Goal: Information Seeking & Learning: Learn about a topic

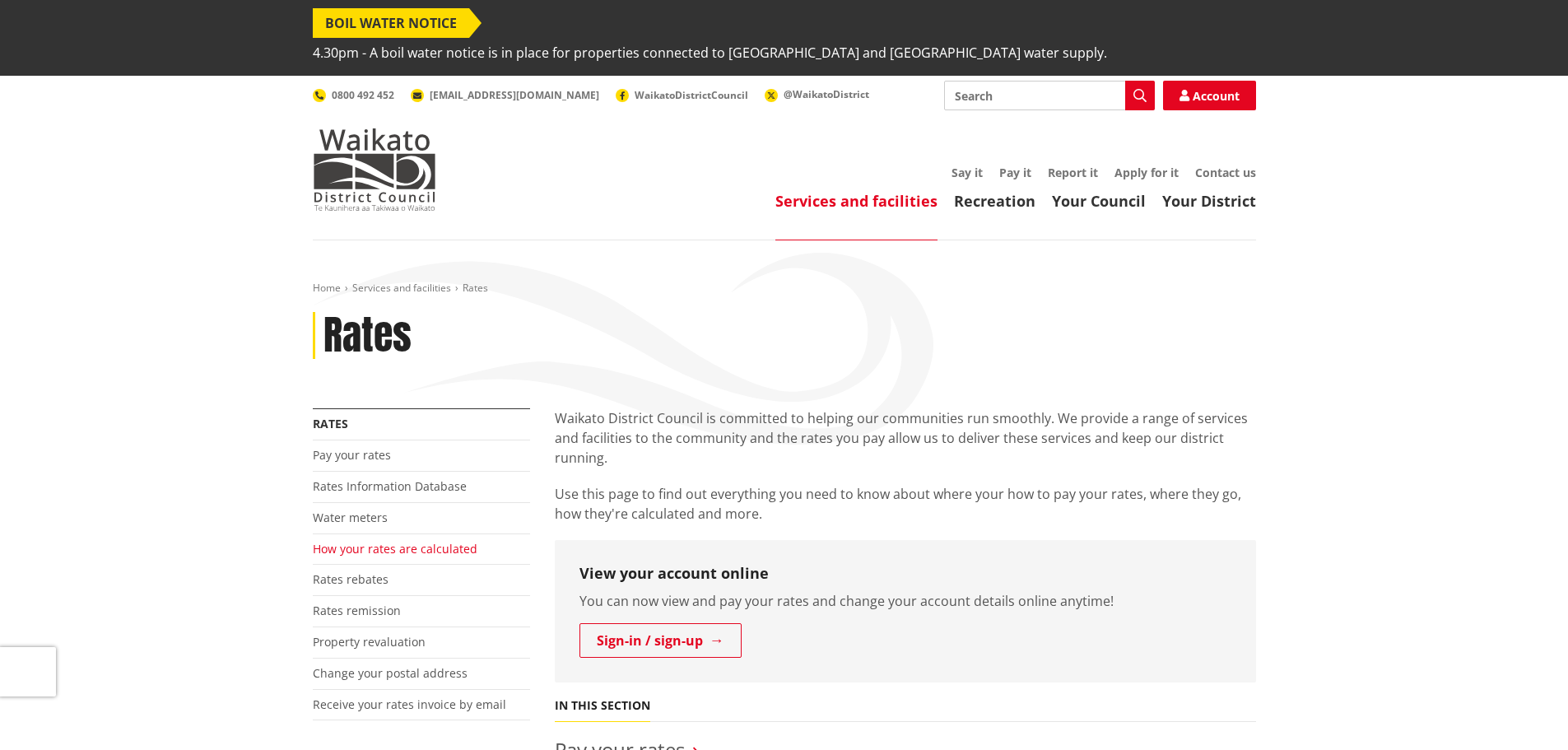
click at [349, 541] on link "How your rates are calculated" at bounding box center [395, 549] width 164 height 16
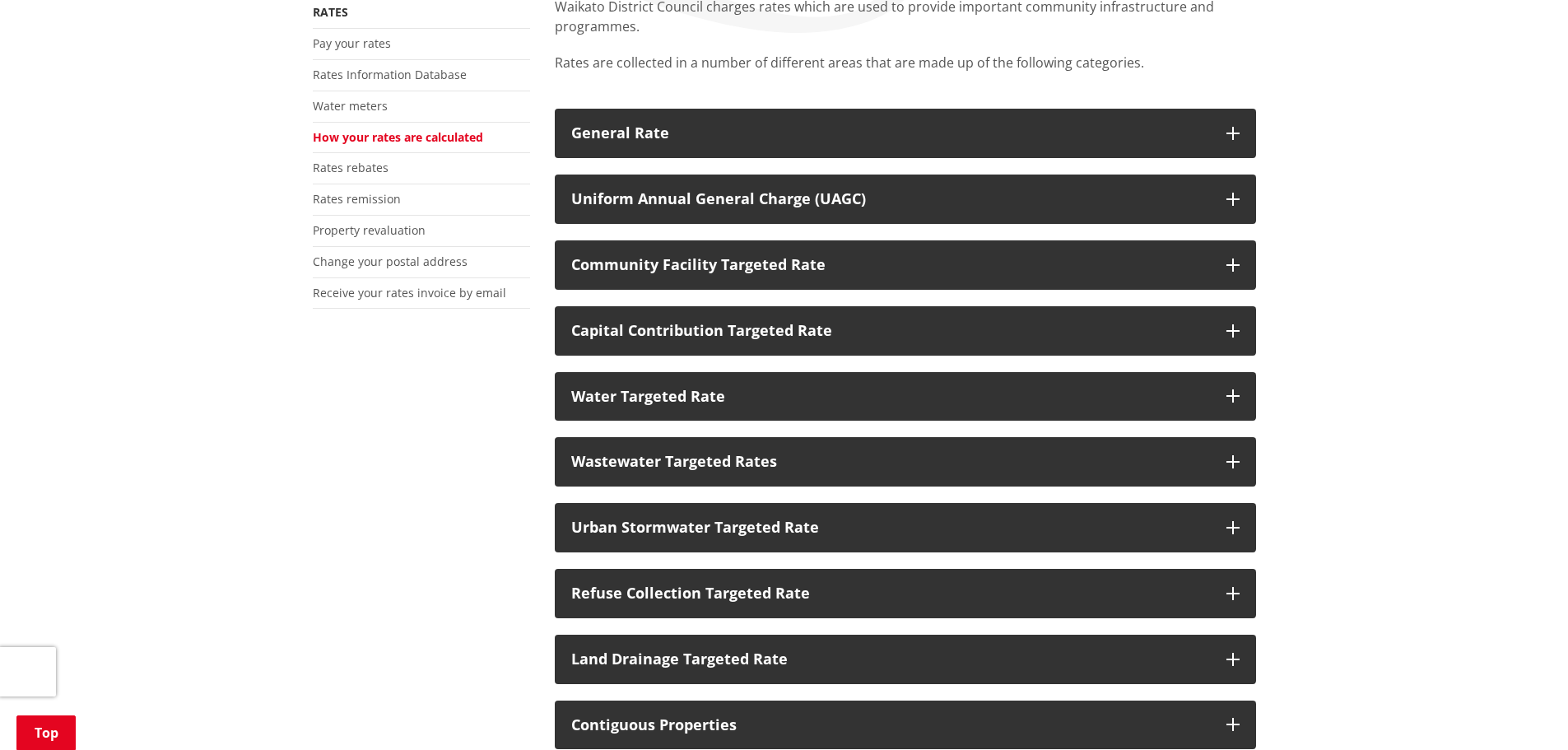
scroll to position [494, 0]
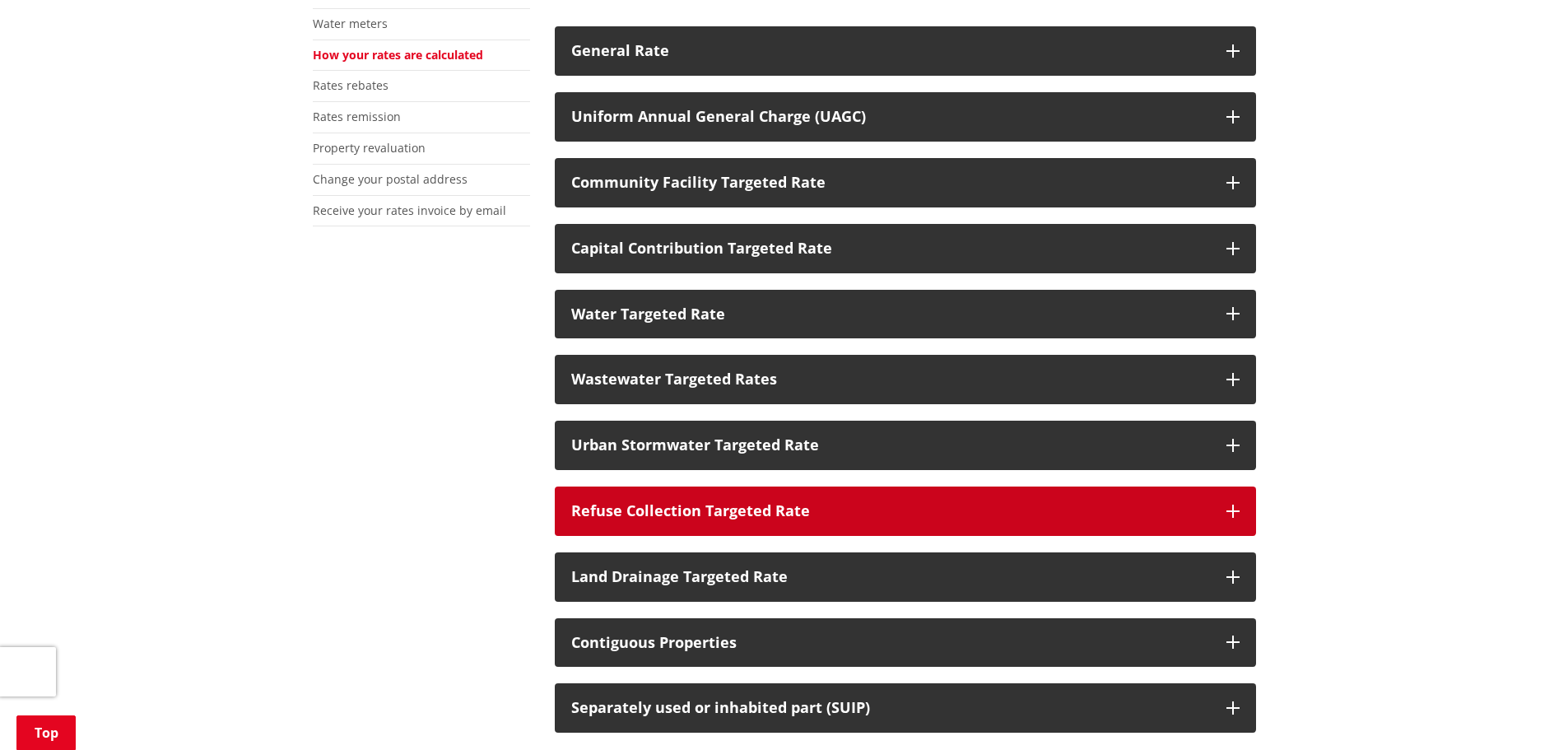
click at [1239, 489] on button "Refuse Collection Targeted Rate" at bounding box center [905, 511] width 701 height 49
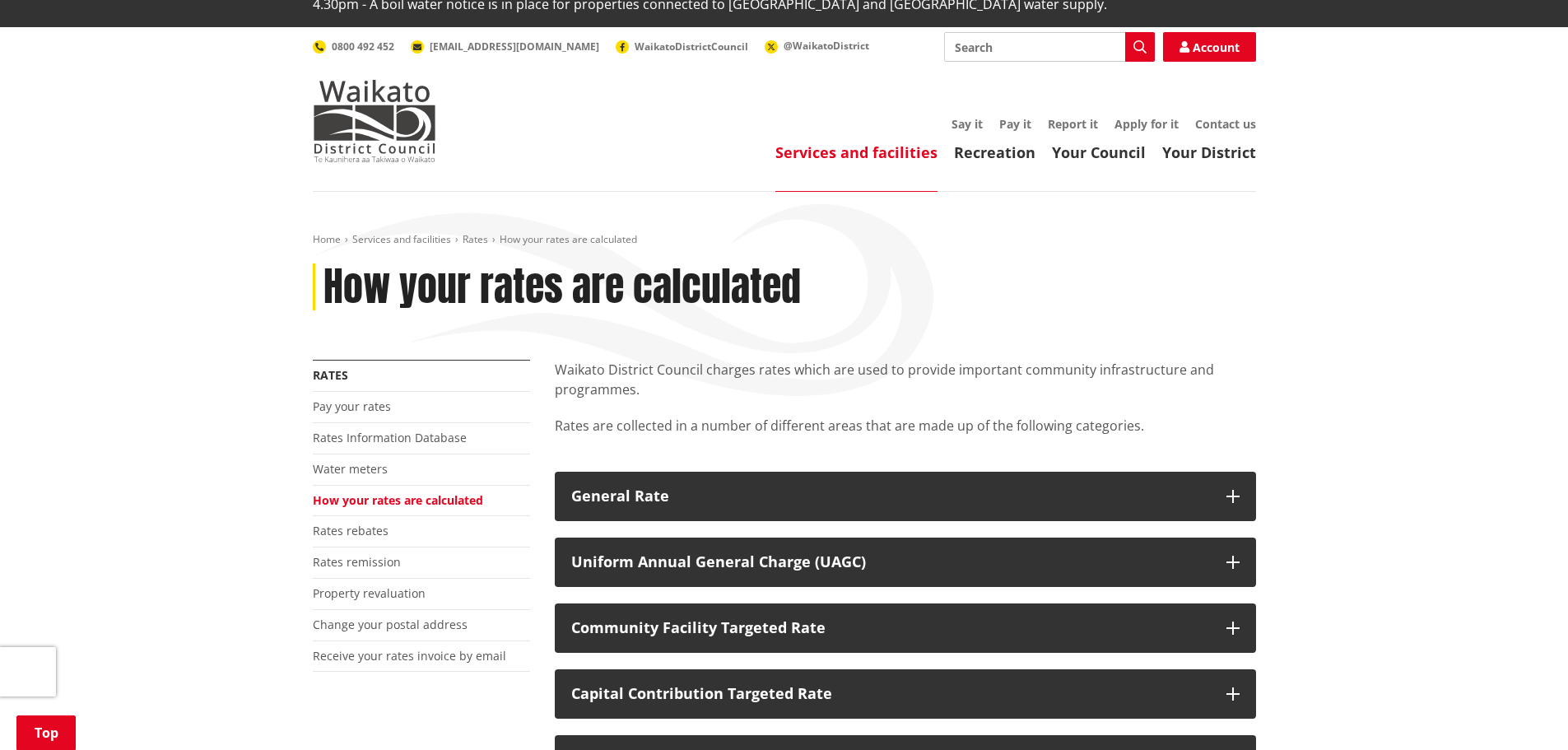
scroll to position [0, 0]
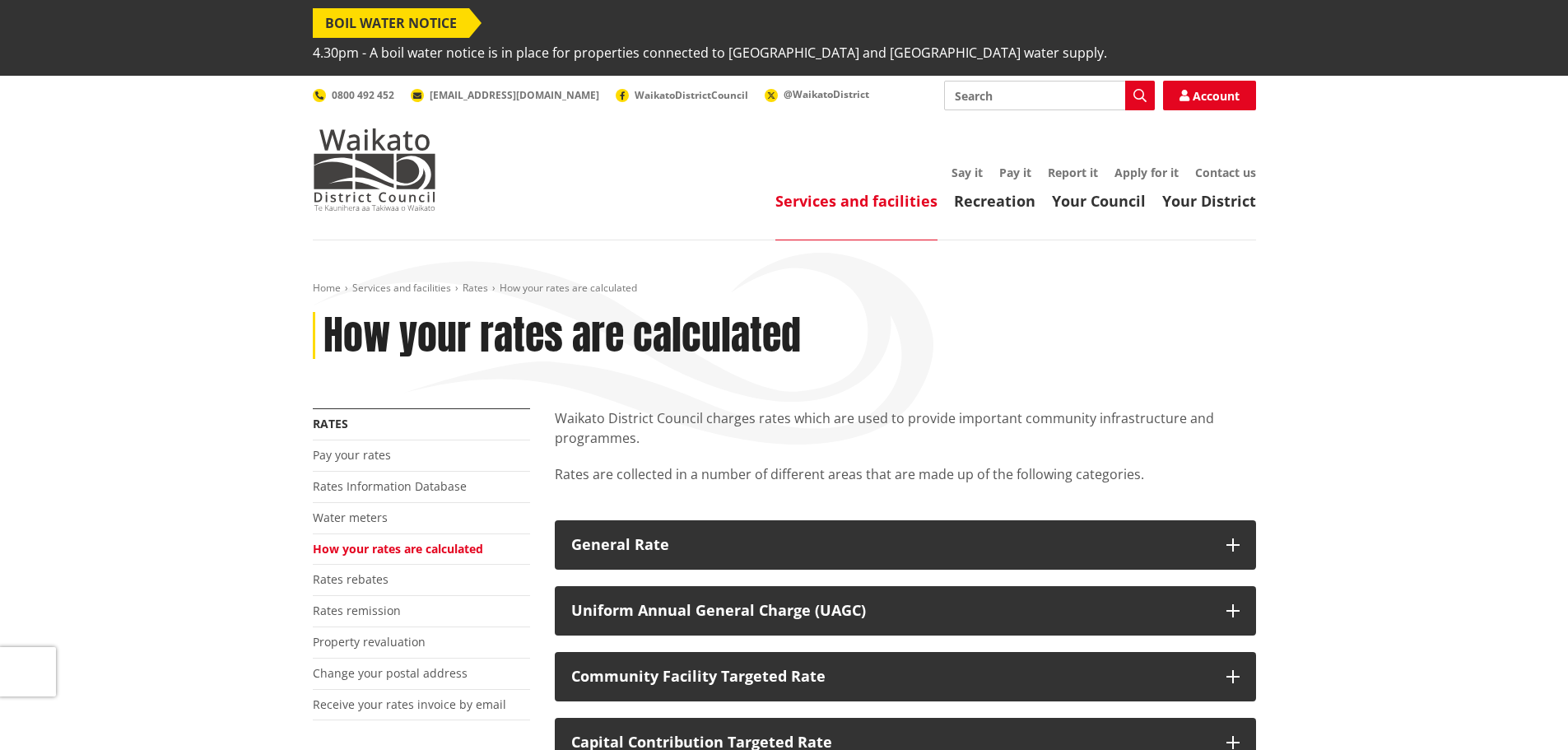
click at [998, 80] on input "Search" at bounding box center [1049, 95] width 211 height 29
click at [1141, 89] on icon "button" at bounding box center [1139, 96] width 13 height 13
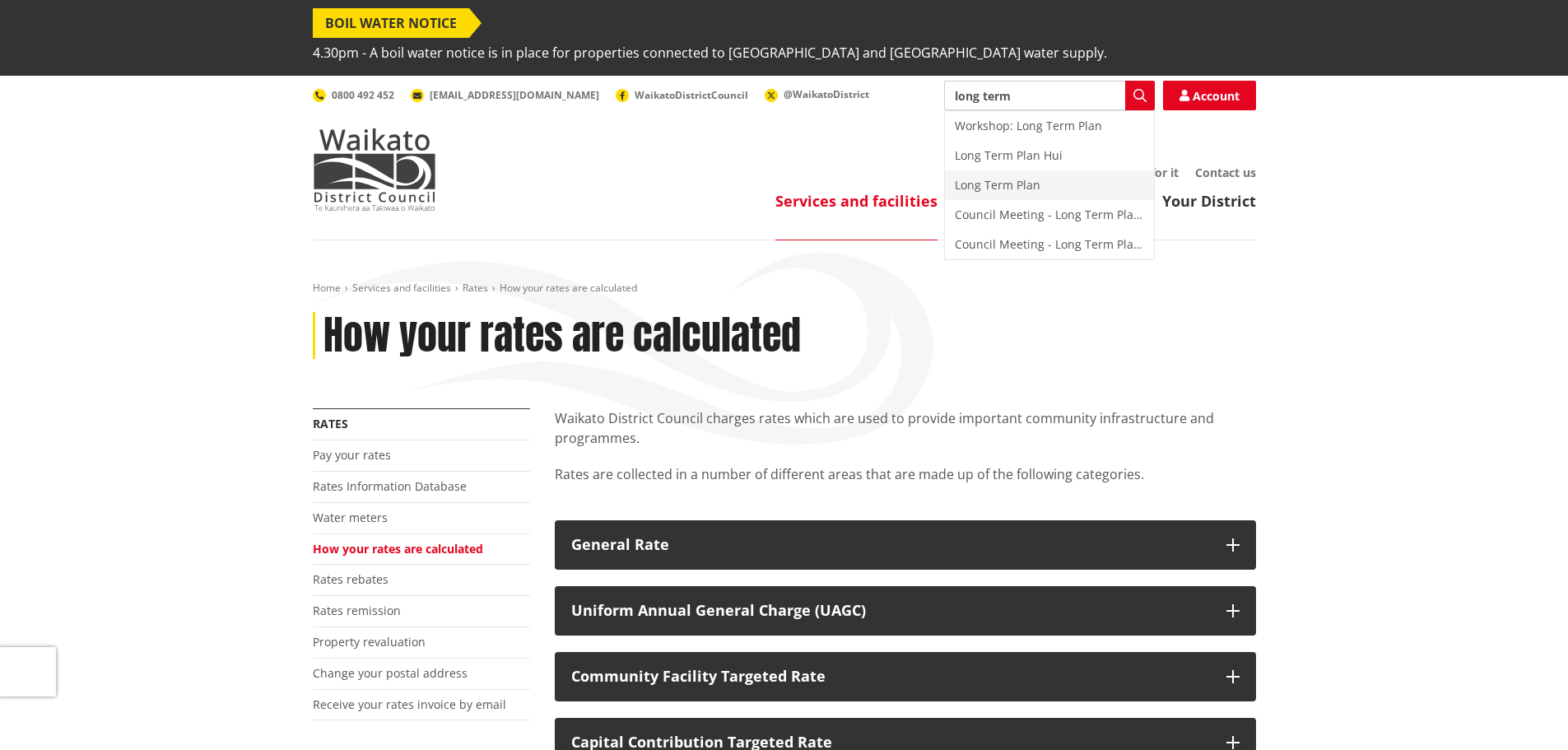
type input "Long Term Plan"
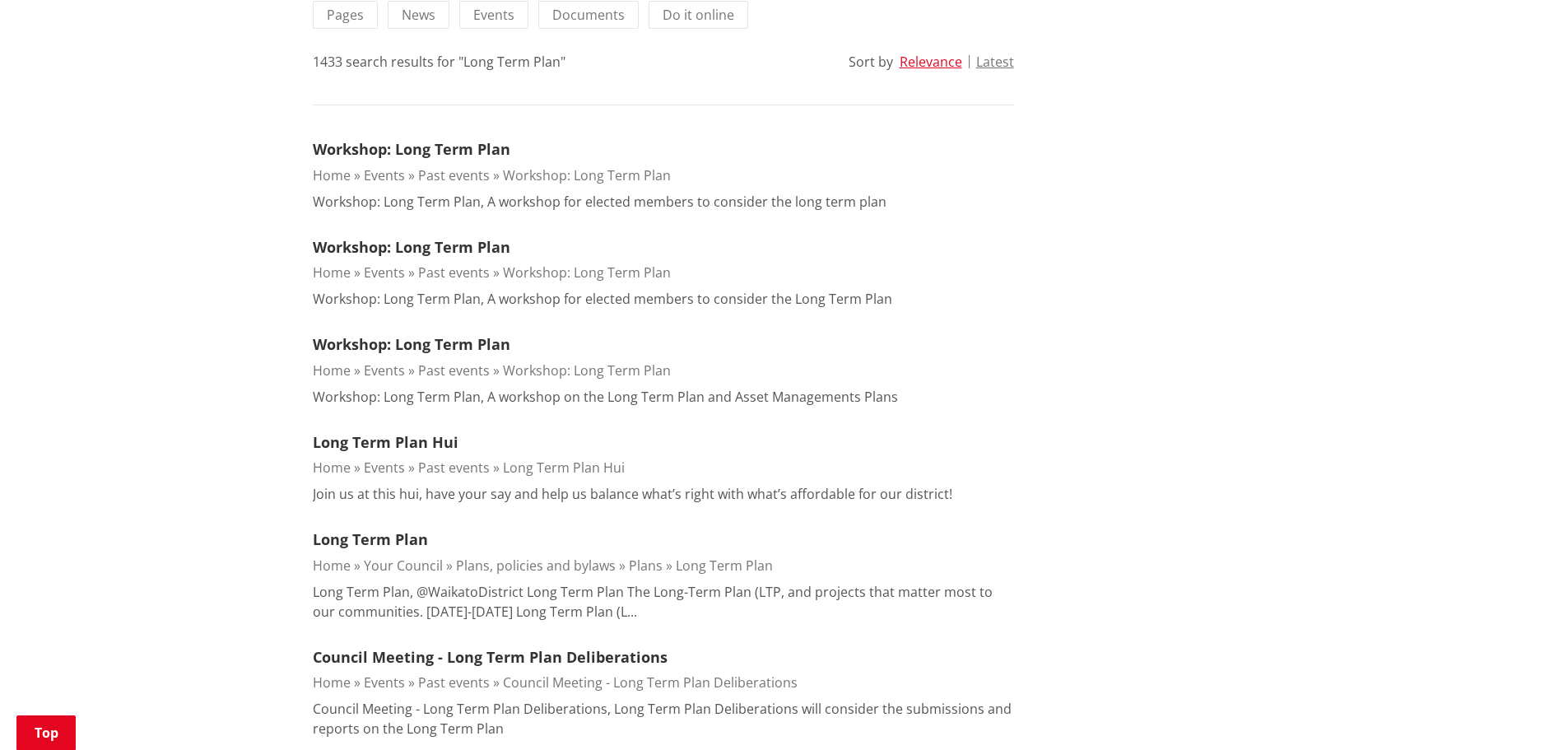
scroll to position [494, 0]
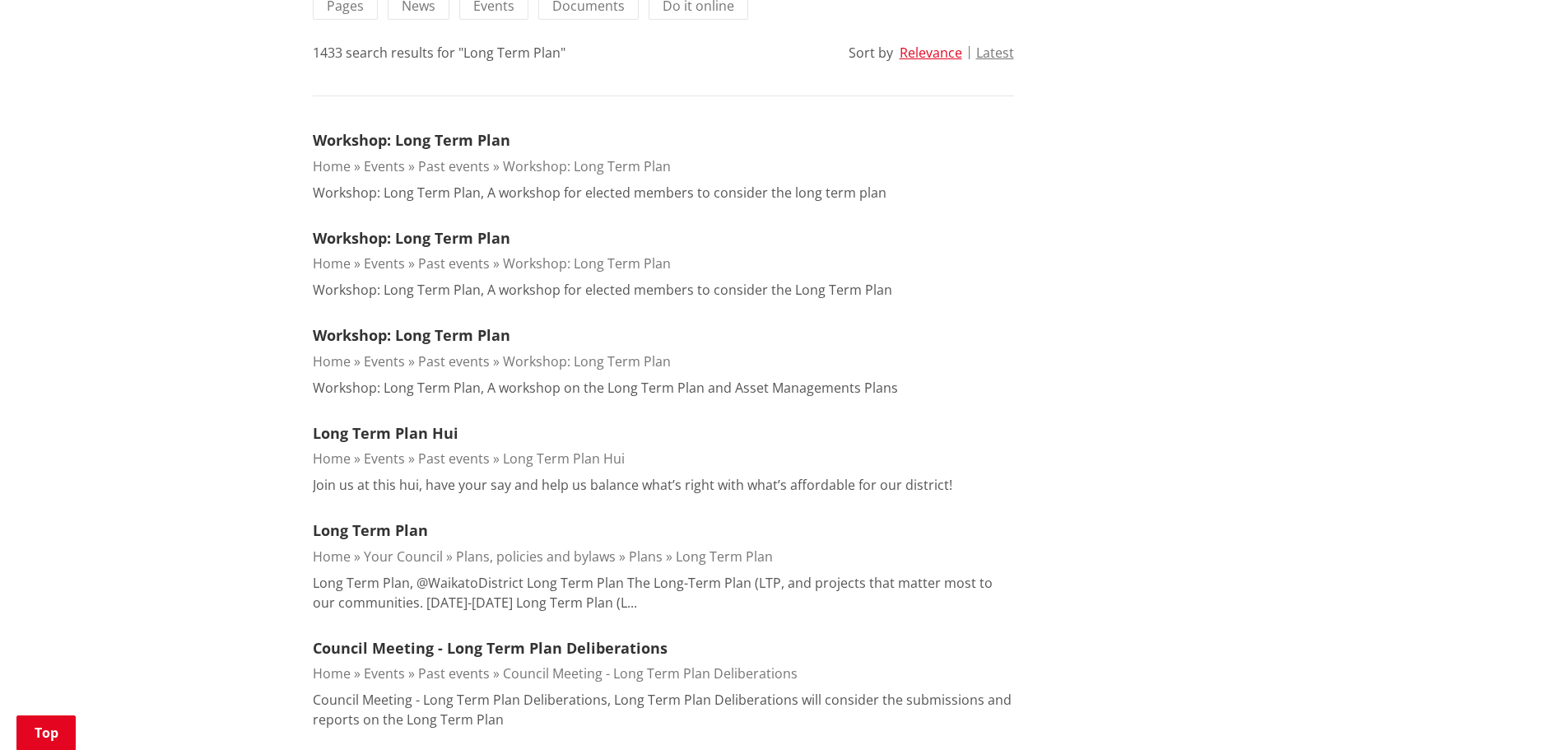
click at [730, 547] on link "Long Term Plan" at bounding box center [724, 556] width 97 height 18
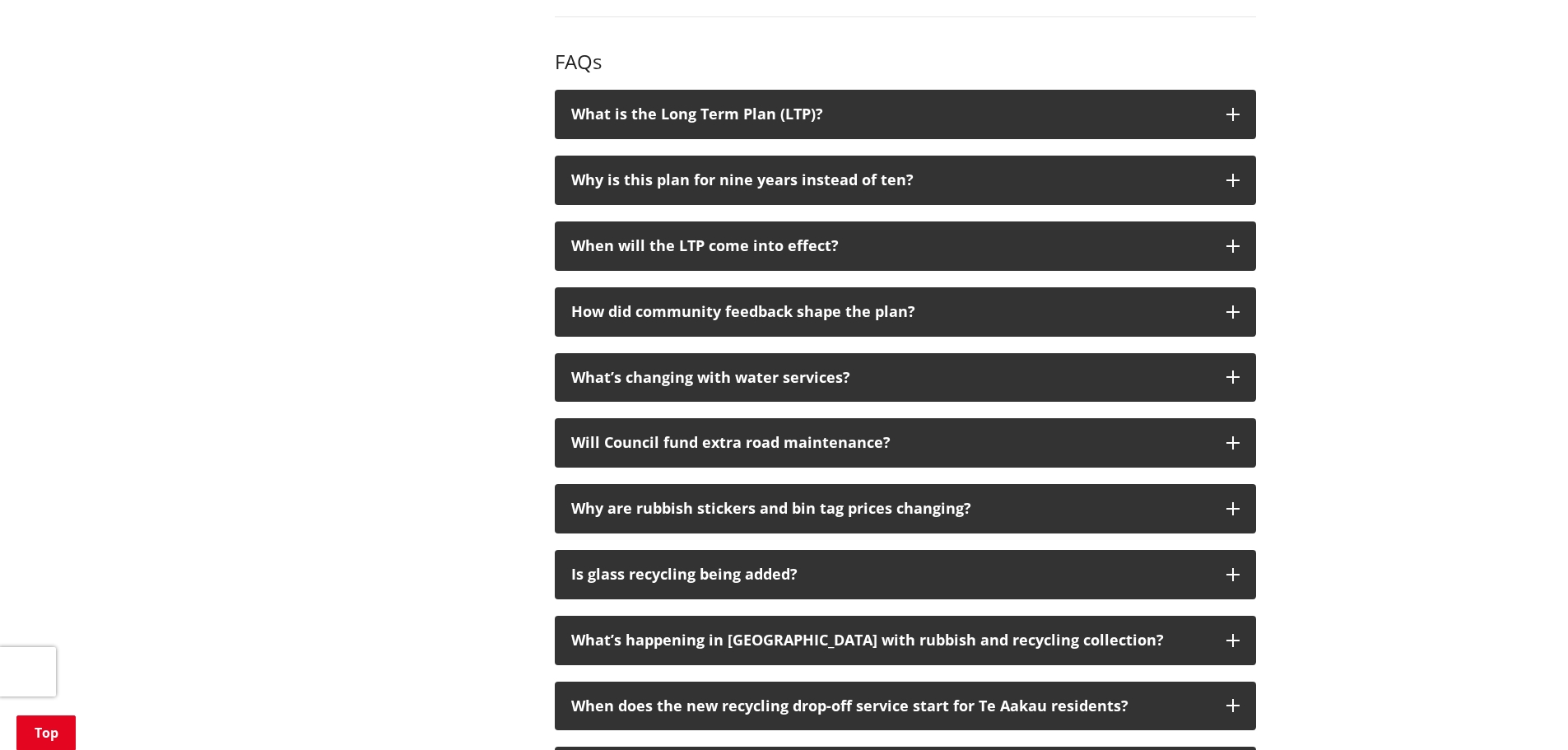
scroll to position [1729, 0]
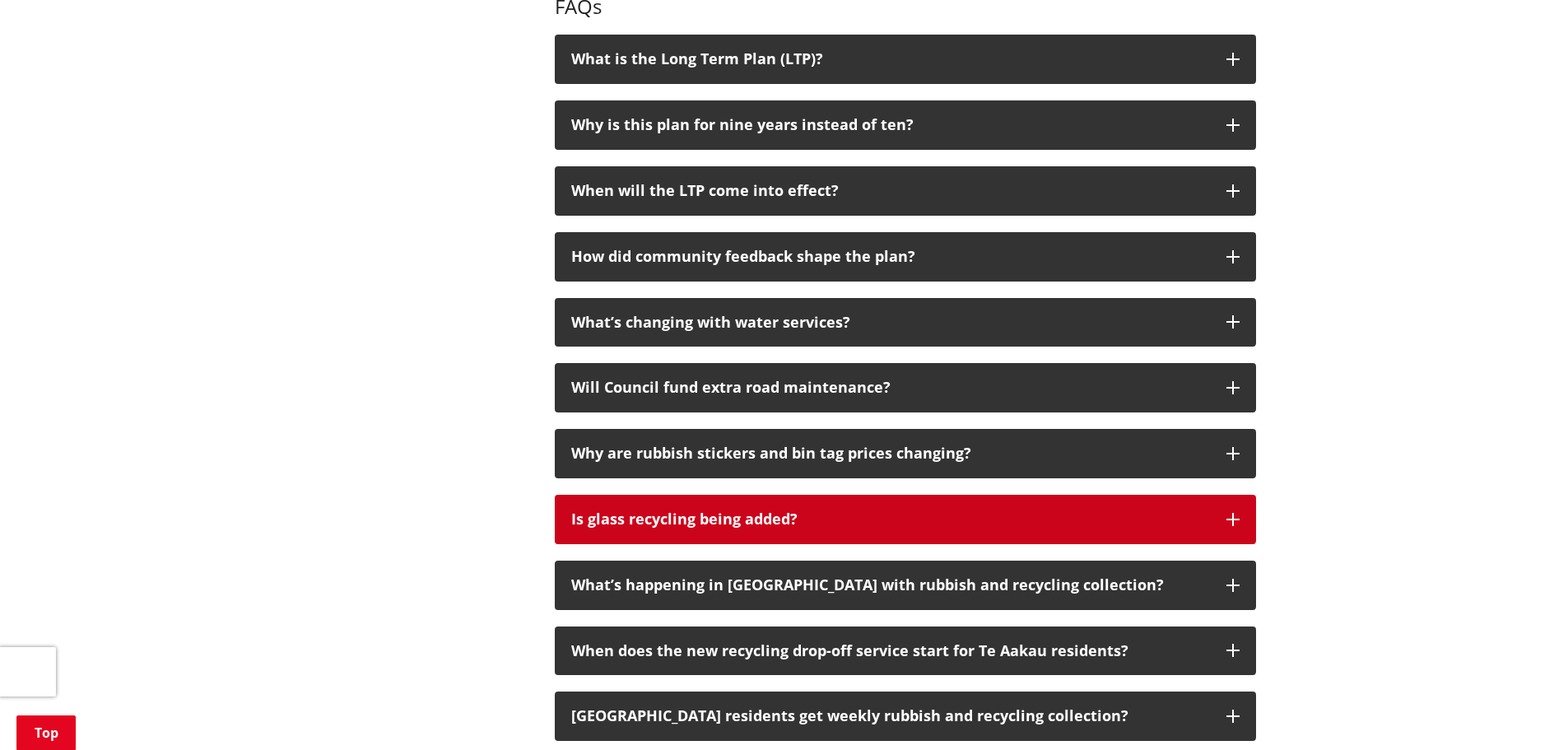
click at [1238, 512] on icon "button" at bounding box center [1233, 519] width 13 height 13
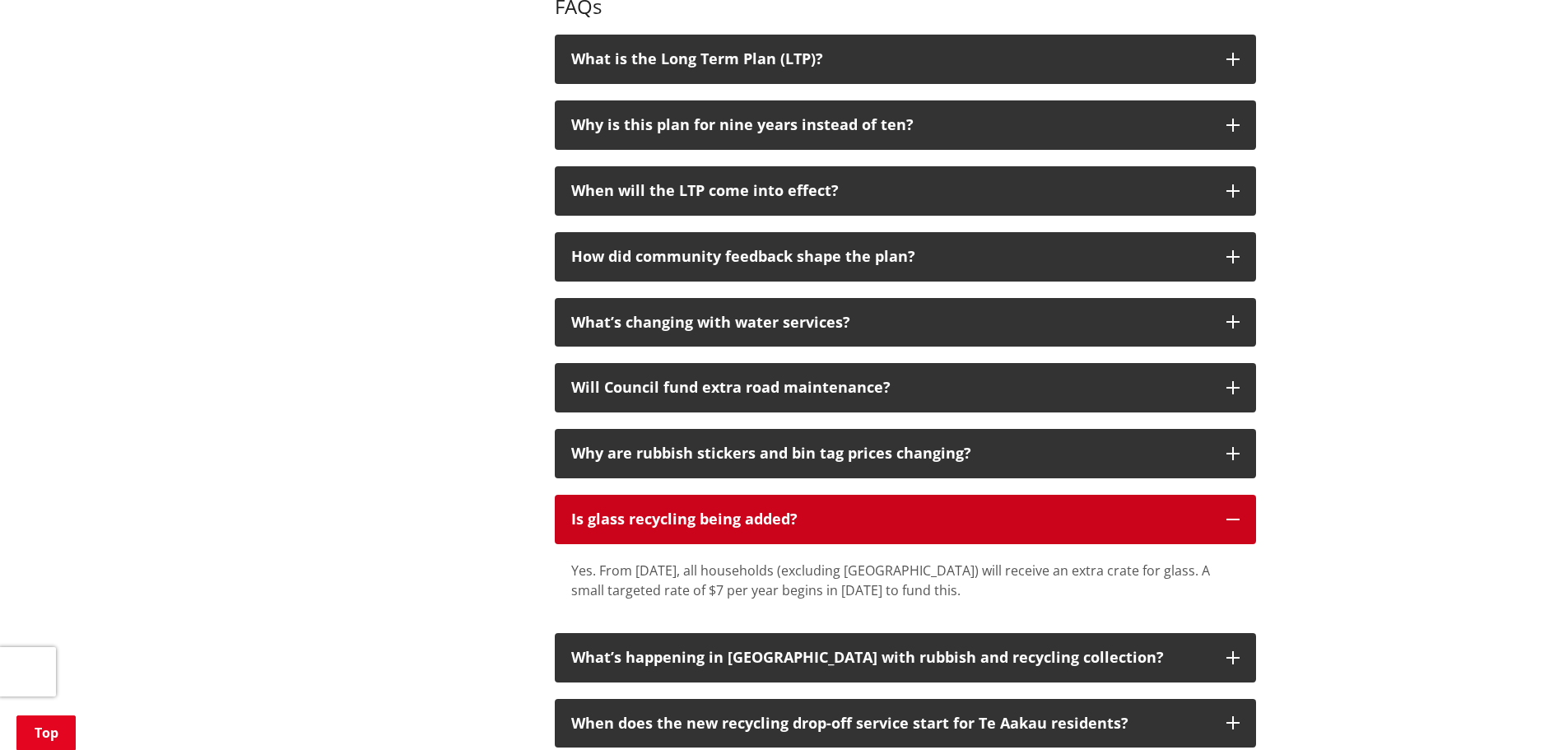
click at [1231, 512] on icon "button" at bounding box center [1233, 519] width 13 height 13
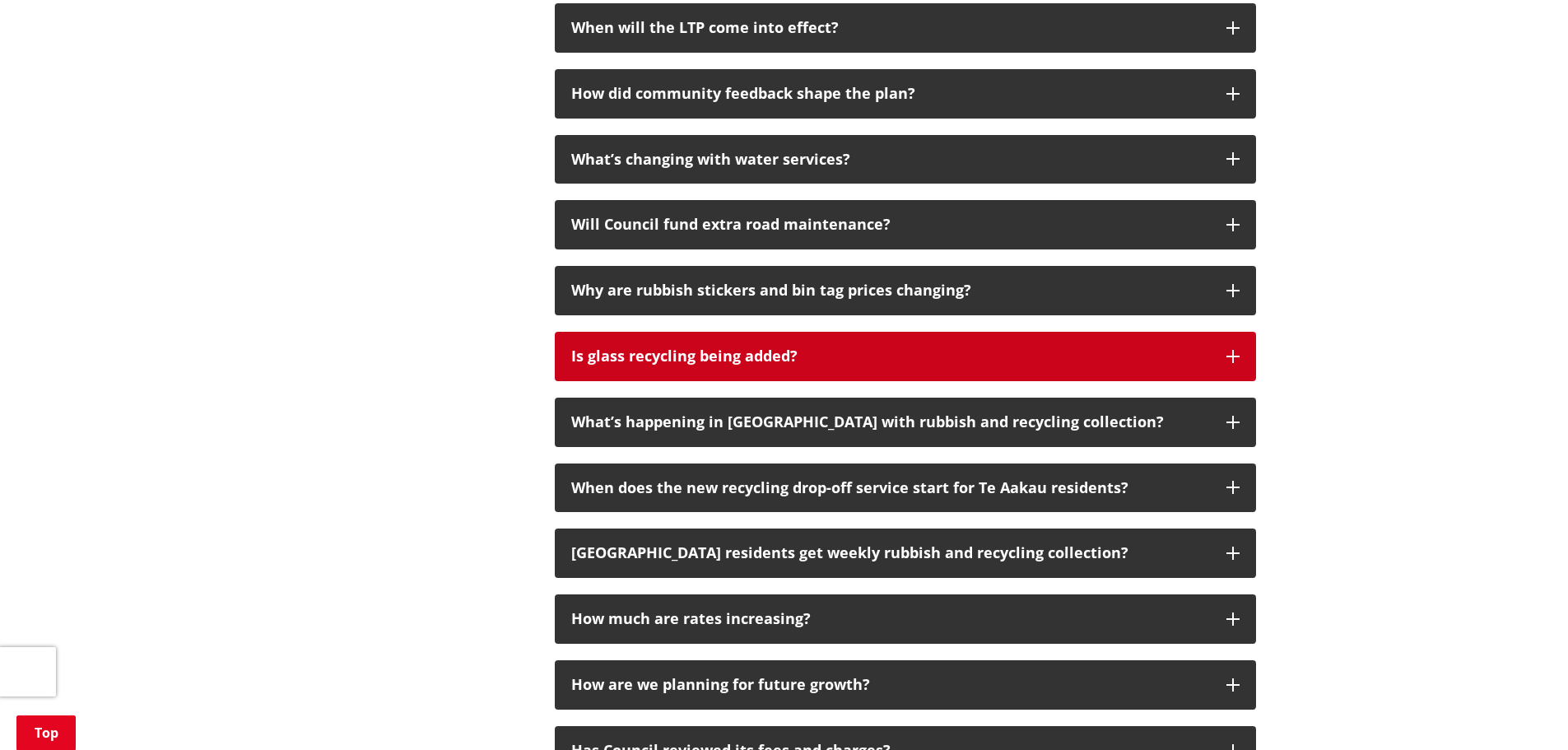
scroll to position [1893, 0]
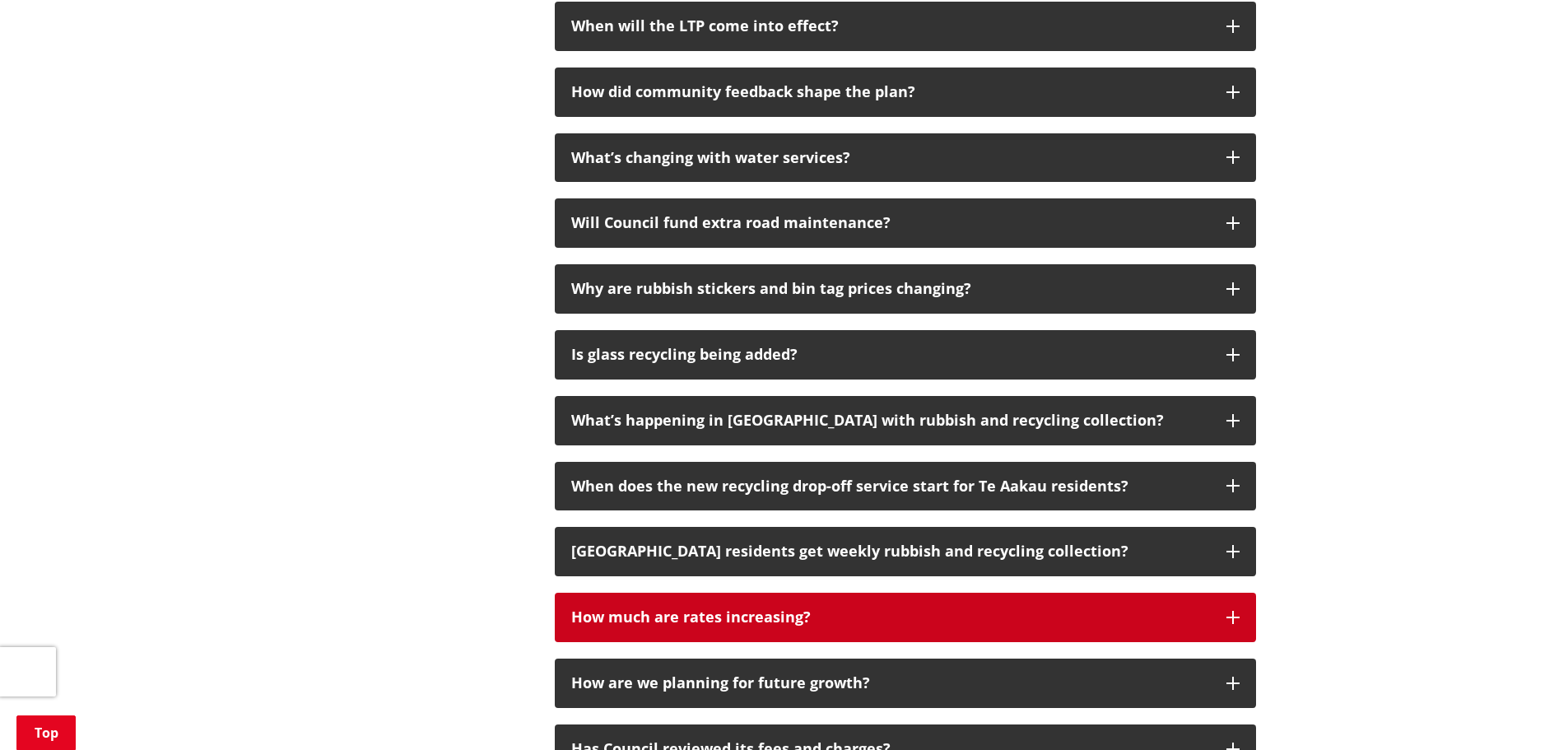
click at [1234, 611] on icon "button" at bounding box center [1233, 617] width 13 height 13
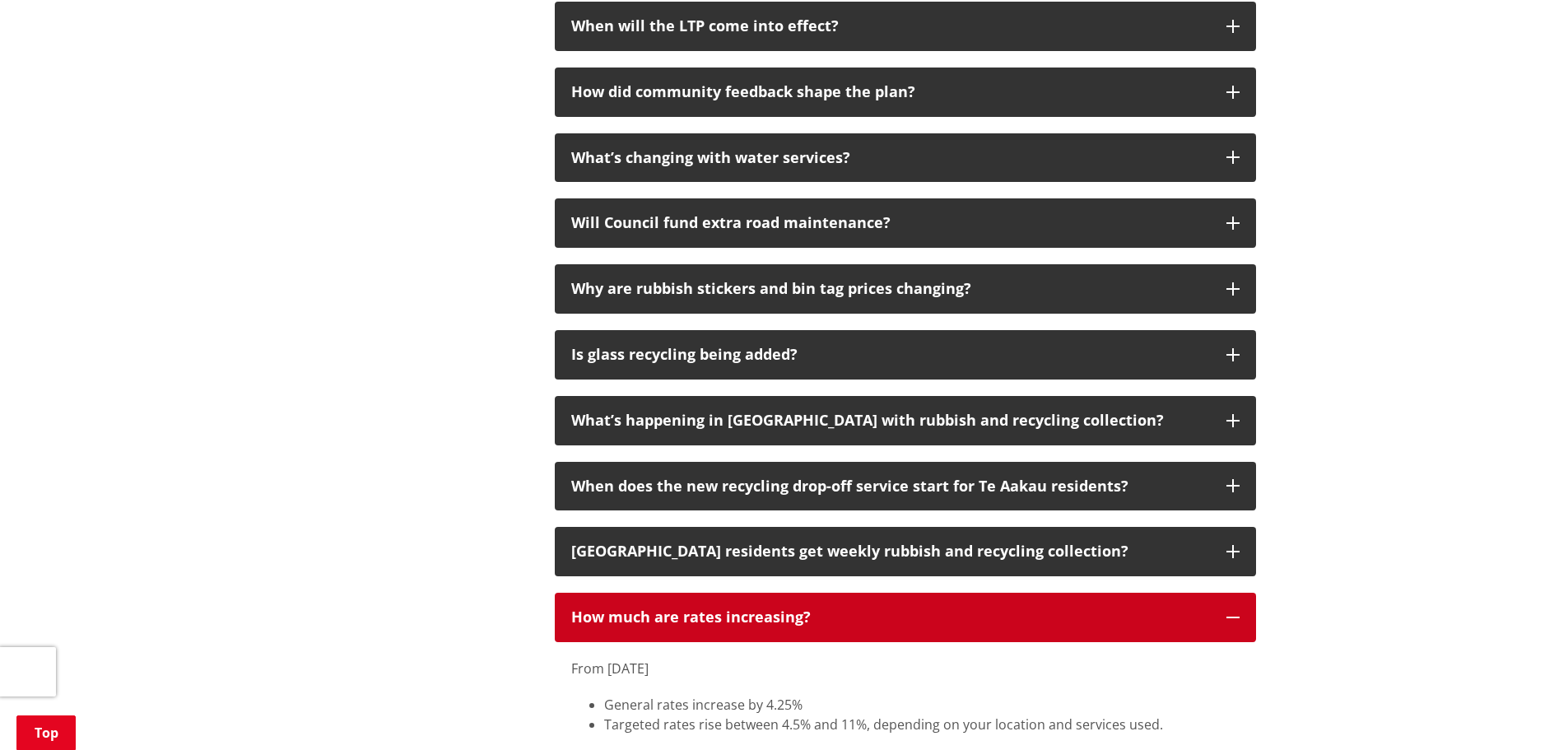
click at [1234, 611] on icon "button" at bounding box center [1233, 617] width 13 height 13
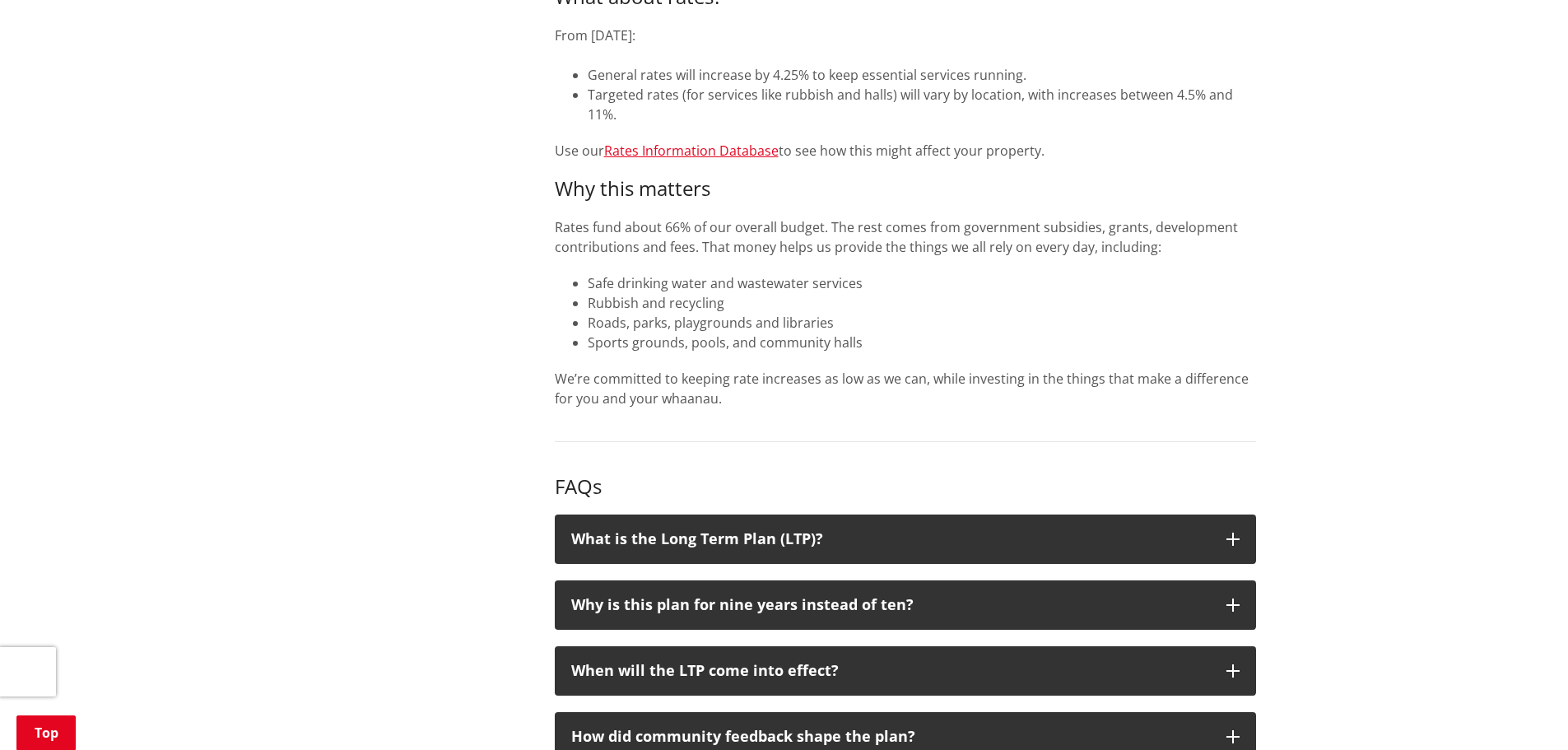
scroll to position [905, 0]
